Goal: Entertainment & Leisure: Consume media (video, audio)

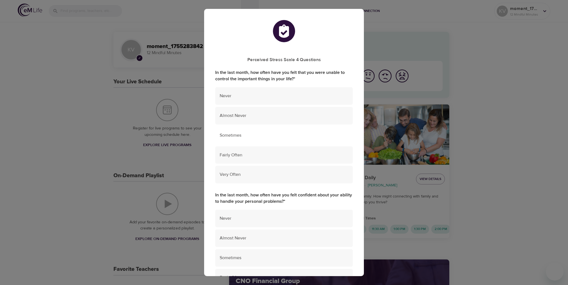
click at [250, 136] on span "Sometimes" at bounding box center [284, 135] width 129 height 6
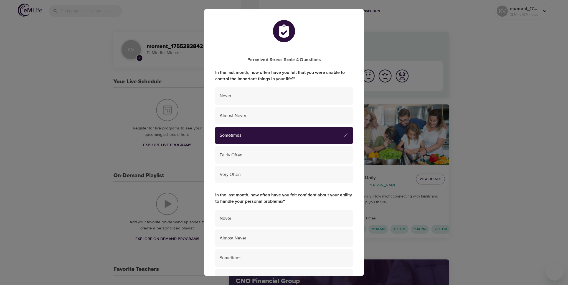
click at [256, 125] on ul "Never Almost Never Sometimes Fairly Often Very Often" at bounding box center [284, 136] width 138 height 103
click at [257, 120] on div "Almost Never" at bounding box center [284, 115] width 138 height 17
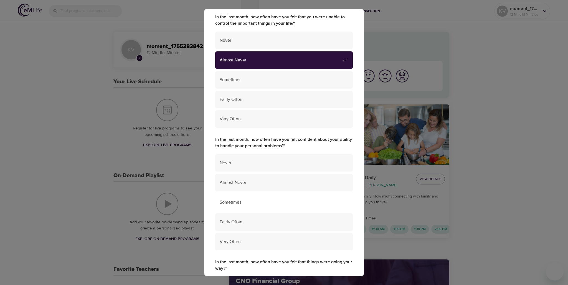
scroll to position [111, 0]
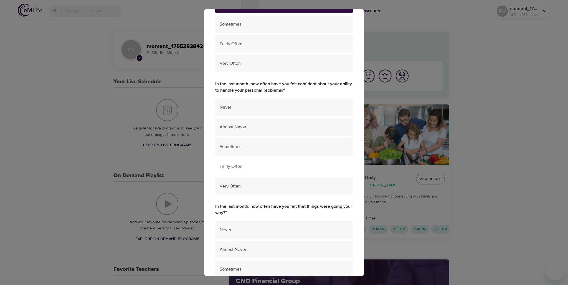
click at [254, 163] on span "Fairly Often" at bounding box center [284, 166] width 129 height 6
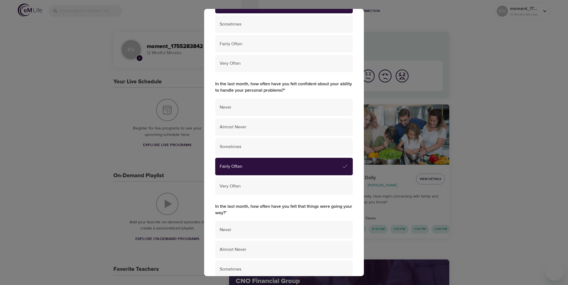
scroll to position [194, 0]
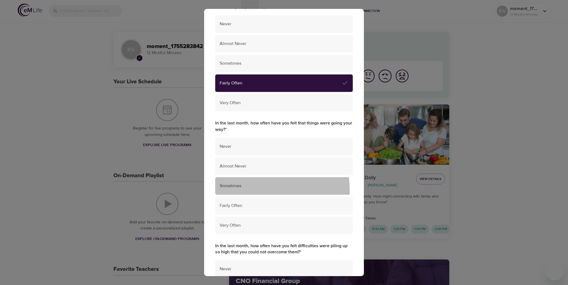
click at [244, 191] on div "Sometimes" at bounding box center [284, 185] width 138 height 17
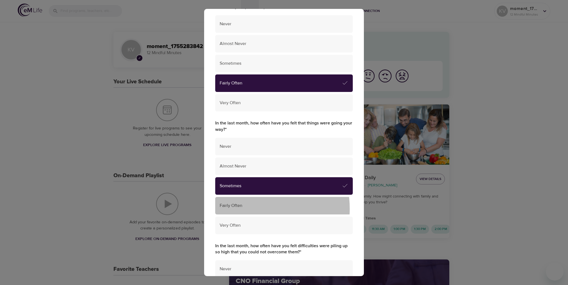
click at [244, 209] on div "Fairly Often" at bounding box center [284, 205] width 138 height 17
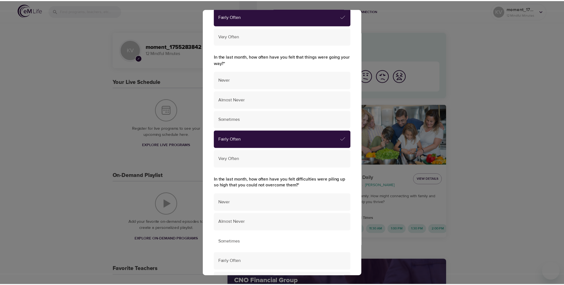
scroll to position [305, 0]
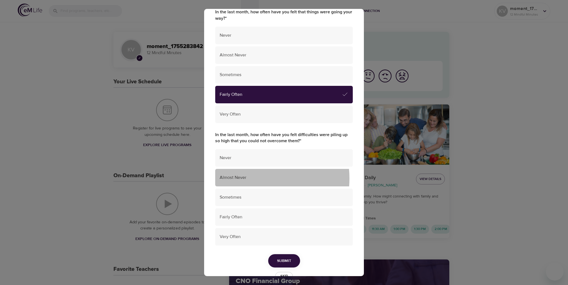
click at [250, 178] on span "Almost Never" at bounding box center [284, 177] width 129 height 6
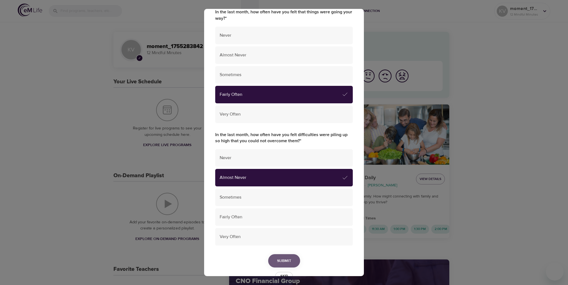
click at [277, 259] on span "Submit" at bounding box center [284, 260] width 14 height 7
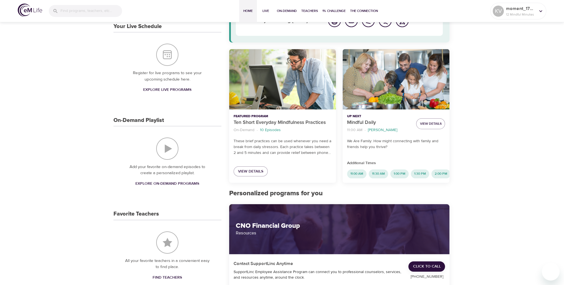
scroll to position [0, 0]
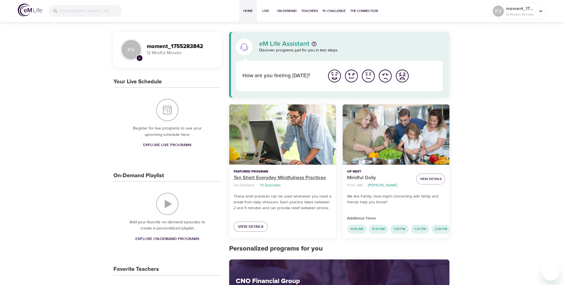
click at [262, 177] on p "Ten Short Everyday Mindfulness Practices" at bounding box center [283, 177] width 98 height 7
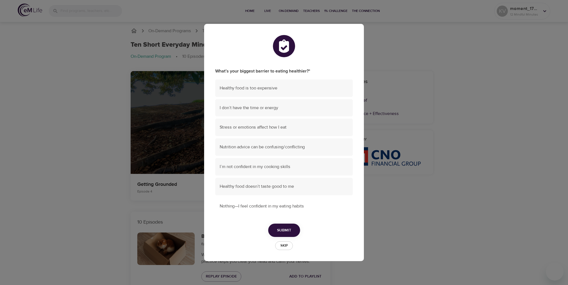
click at [272, 206] on span "Nothing—I feel confident in my eating habits" at bounding box center [284, 206] width 129 height 6
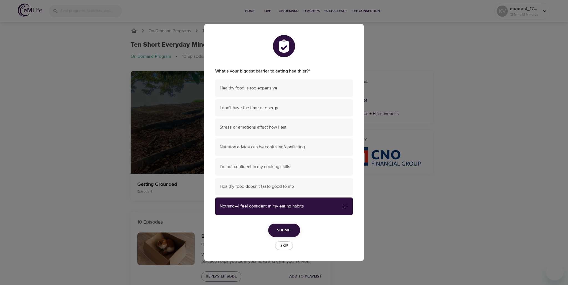
click at [291, 230] on span "Submit" at bounding box center [284, 230] width 14 height 7
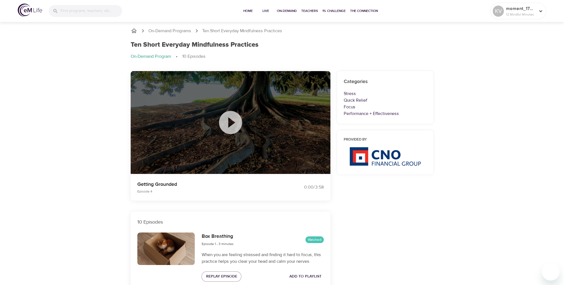
click at [242, 121] on icon at bounding box center [231, 122] width 28 height 28
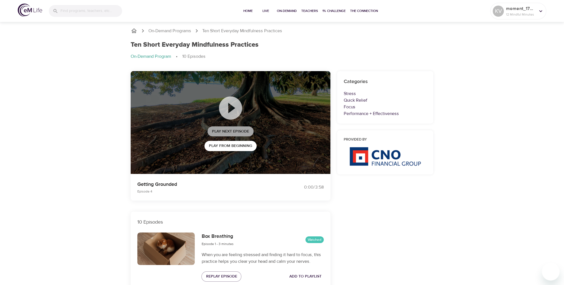
click at [238, 132] on span "Play Next Episode" at bounding box center [230, 131] width 37 height 7
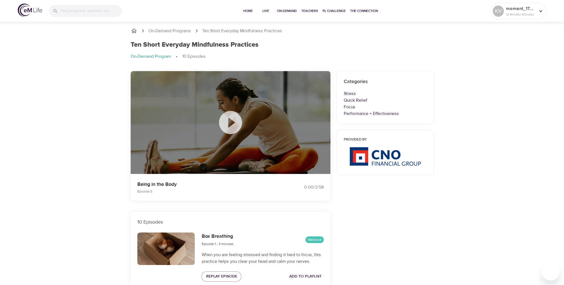
click at [229, 121] on icon at bounding box center [231, 122] width 28 height 28
click at [27, 11] on img at bounding box center [30, 10] width 24 height 13
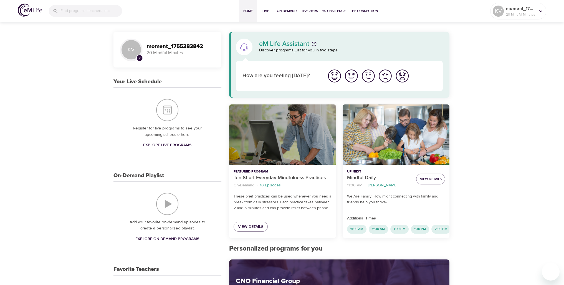
click at [288, 142] on div "Ten Short Everyday Mindfulness Practices" at bounding box center [282, 134] width 107 height 60
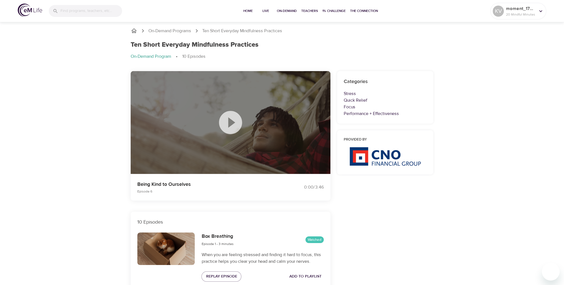
click at [230, 128] on icon at bounding box center [230, 122] width 23 height 23
click at [26, 11] on img at bounding box center [30, 10] width 24 height 13
